Goal: Obtain resource: Obtain resource

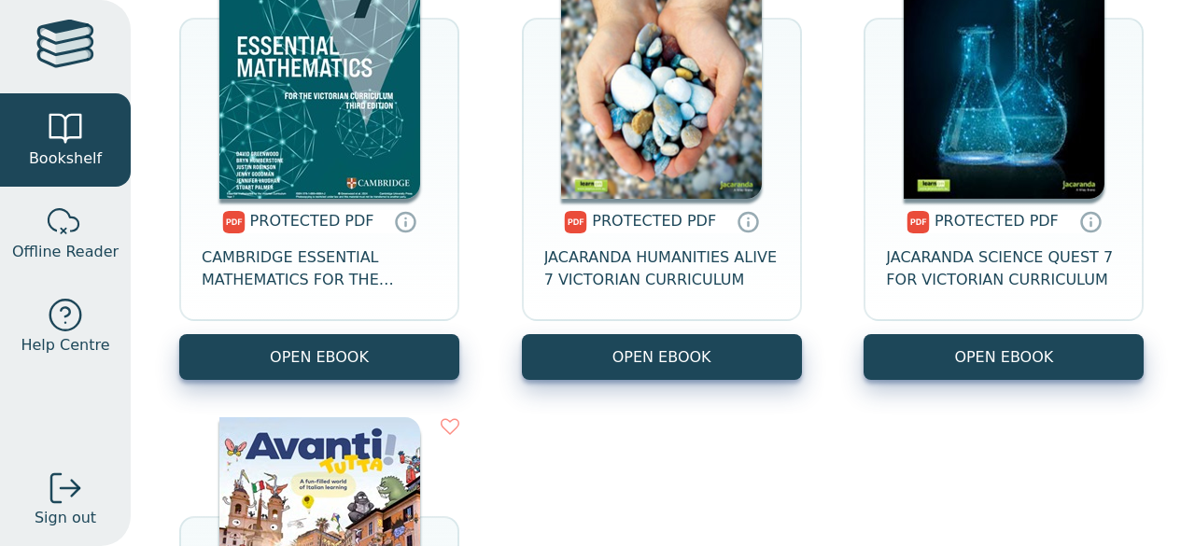
scroll to position [847, 0]
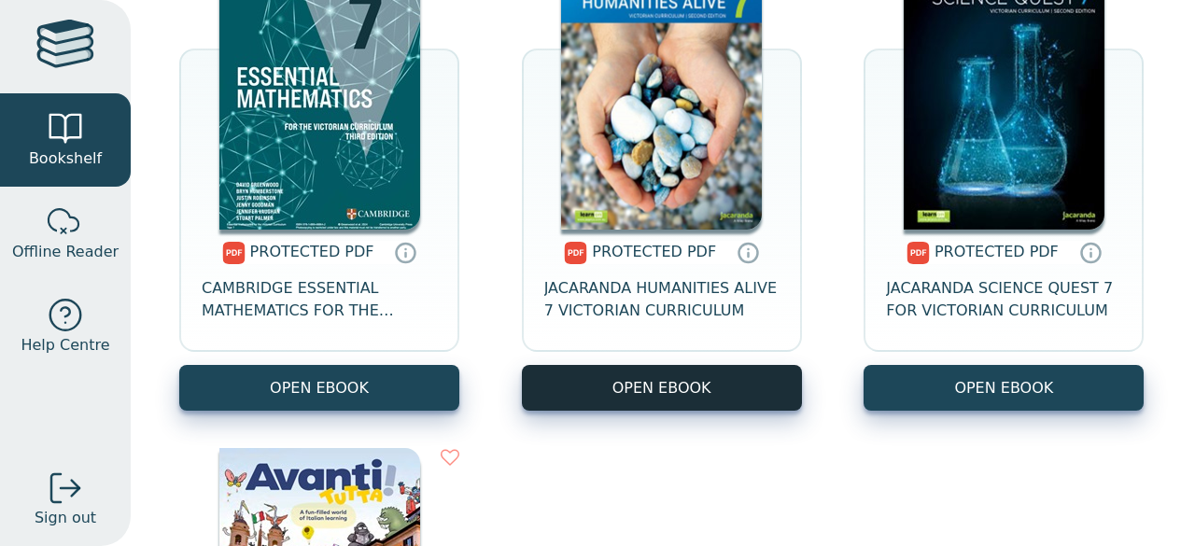
click at [673, 393] on link "OPEN EBOOK" at bounding box center [662, 388] width 280 height 46
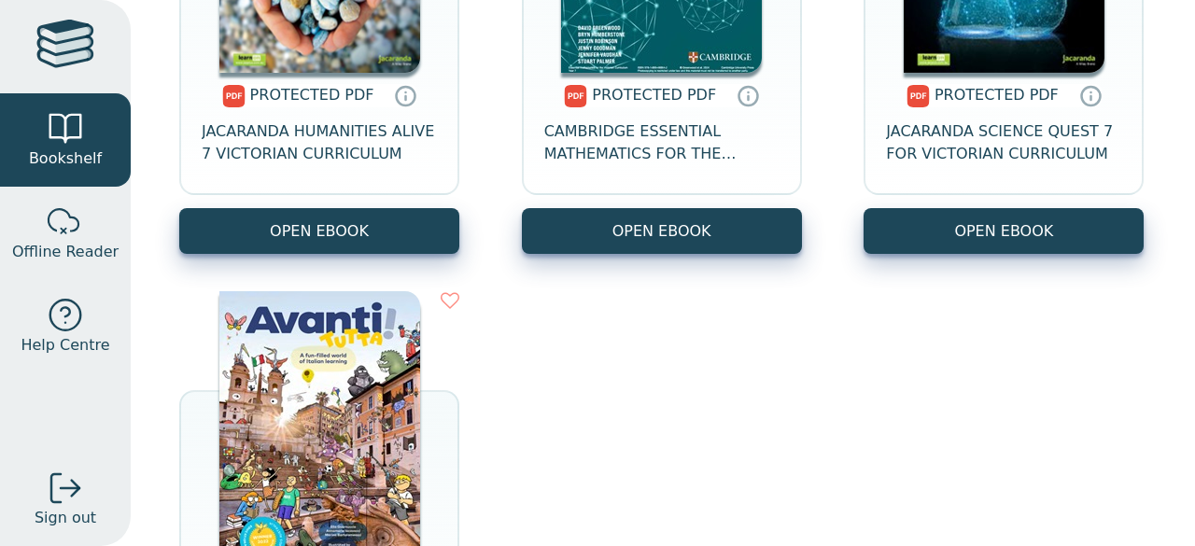
scroll to position [941, 0]
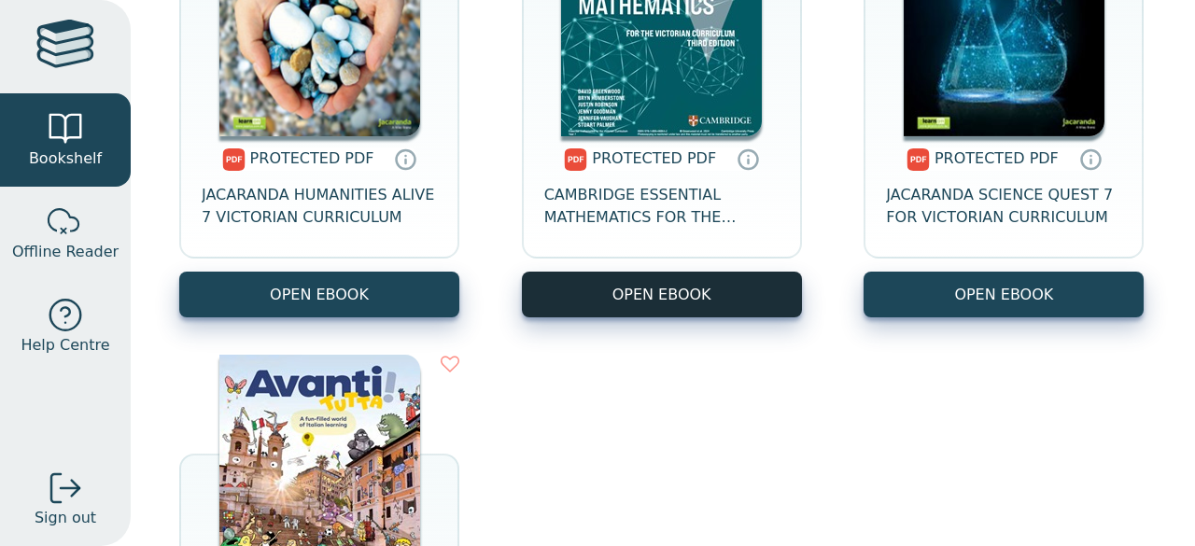
click at [569, 289] on link "OPEN EBOOK" at bounding box center [662, 295] width 280 height 46
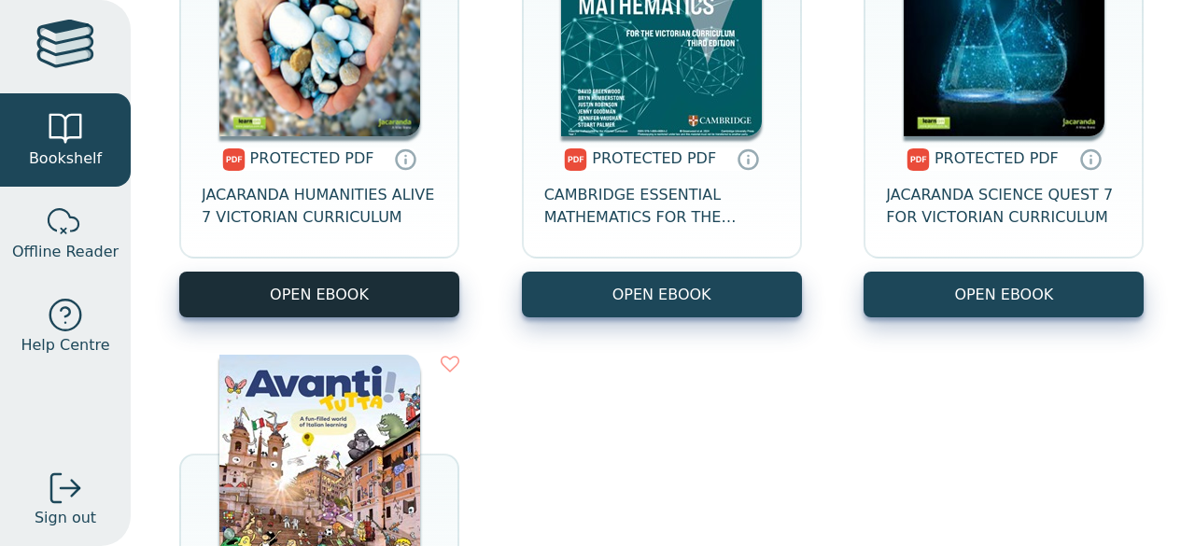
click at [319, 287] on link "OPEN EBOOK" at bounding box center [319, 295] width 280 height 46
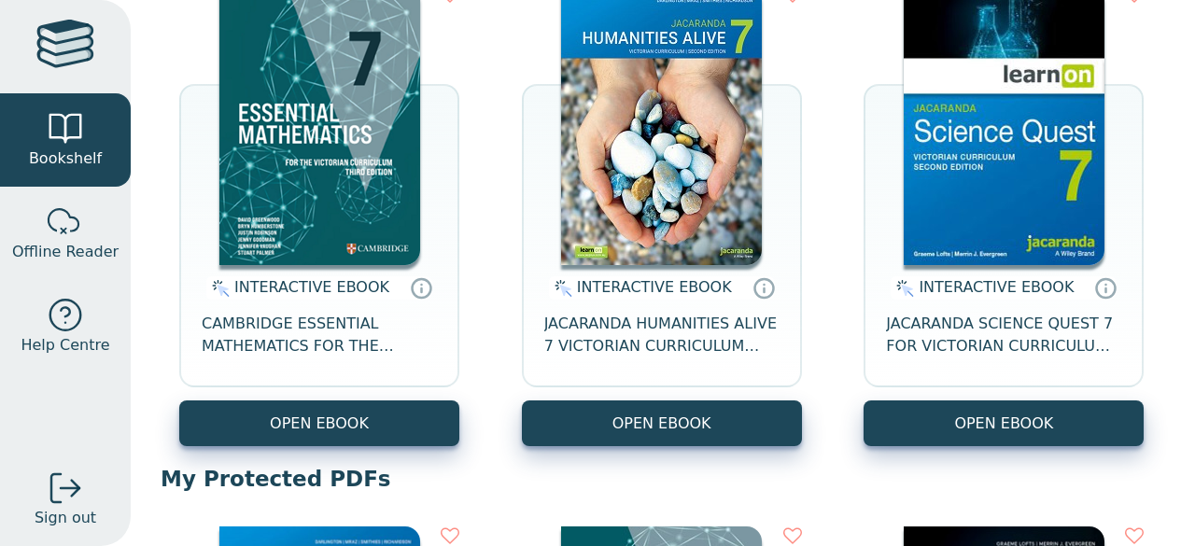
scroll to position [259, 0]
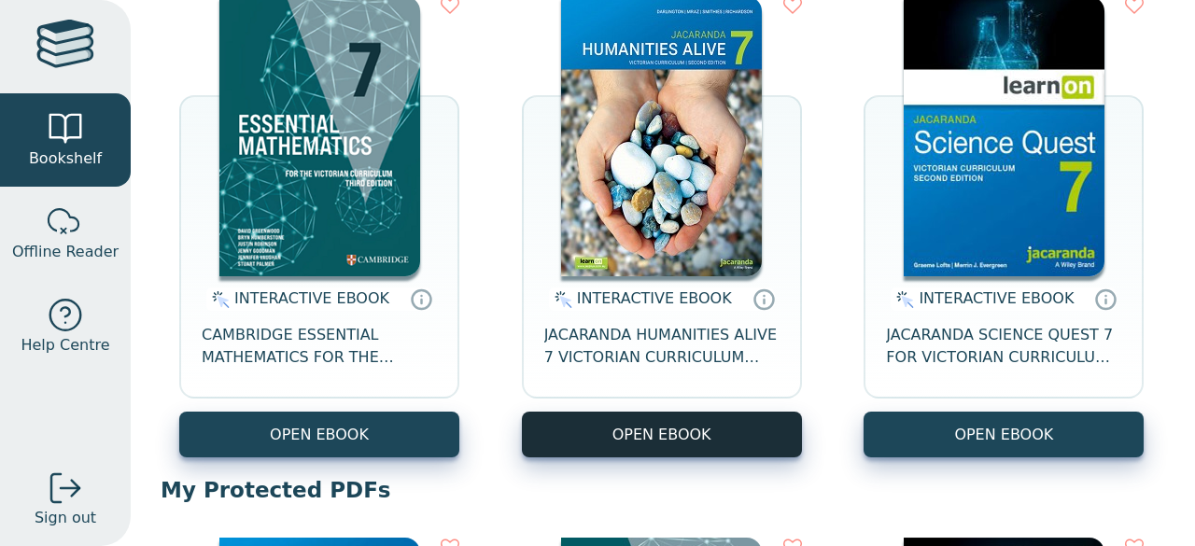
click at [723, 428] on button "OPEN EBOOK" at bounding box center [662, 435] width 280 height 46
